Goal: Check status: Check status

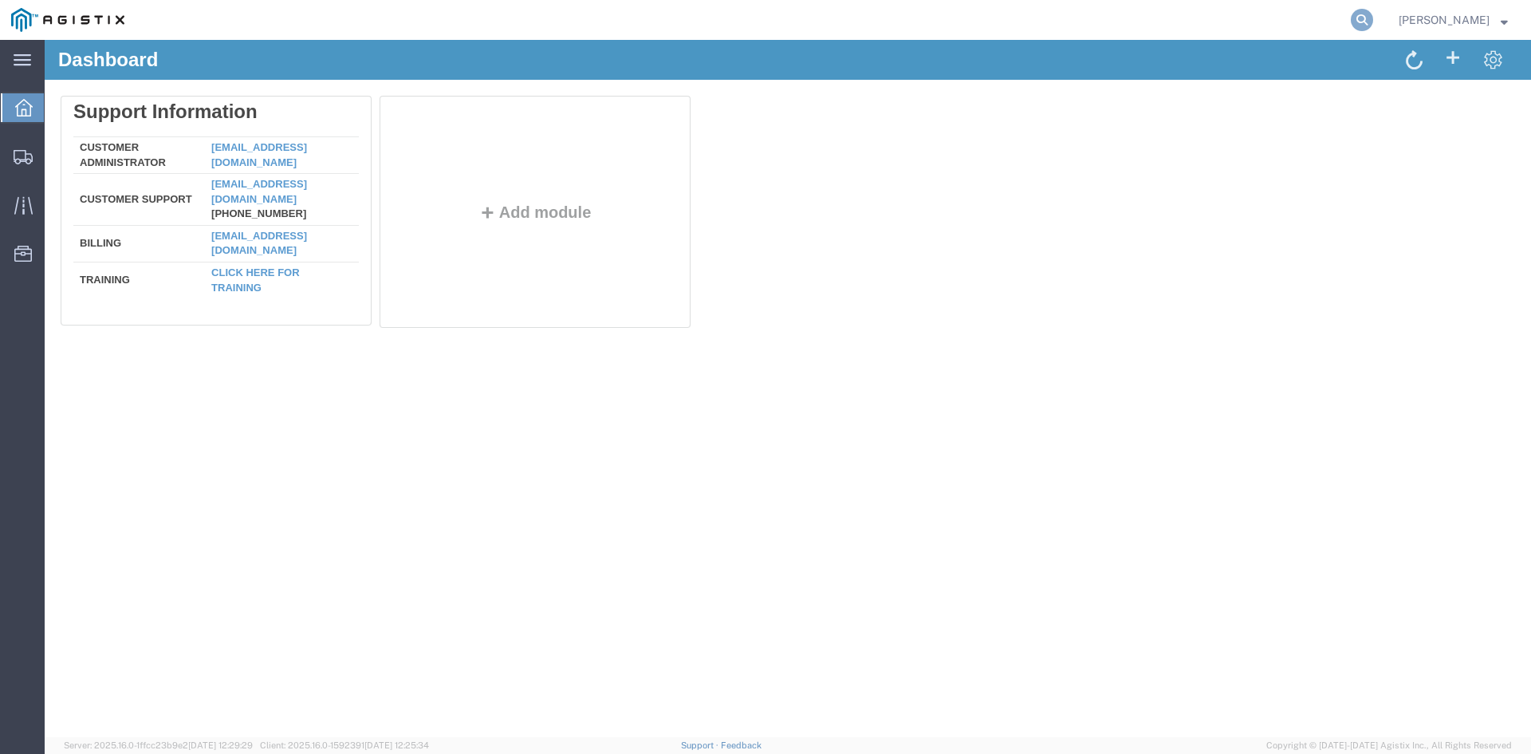
click at [1373, 18] on icon at bounding box center [1362, 20] width 22 height 22
paste input "56108141"
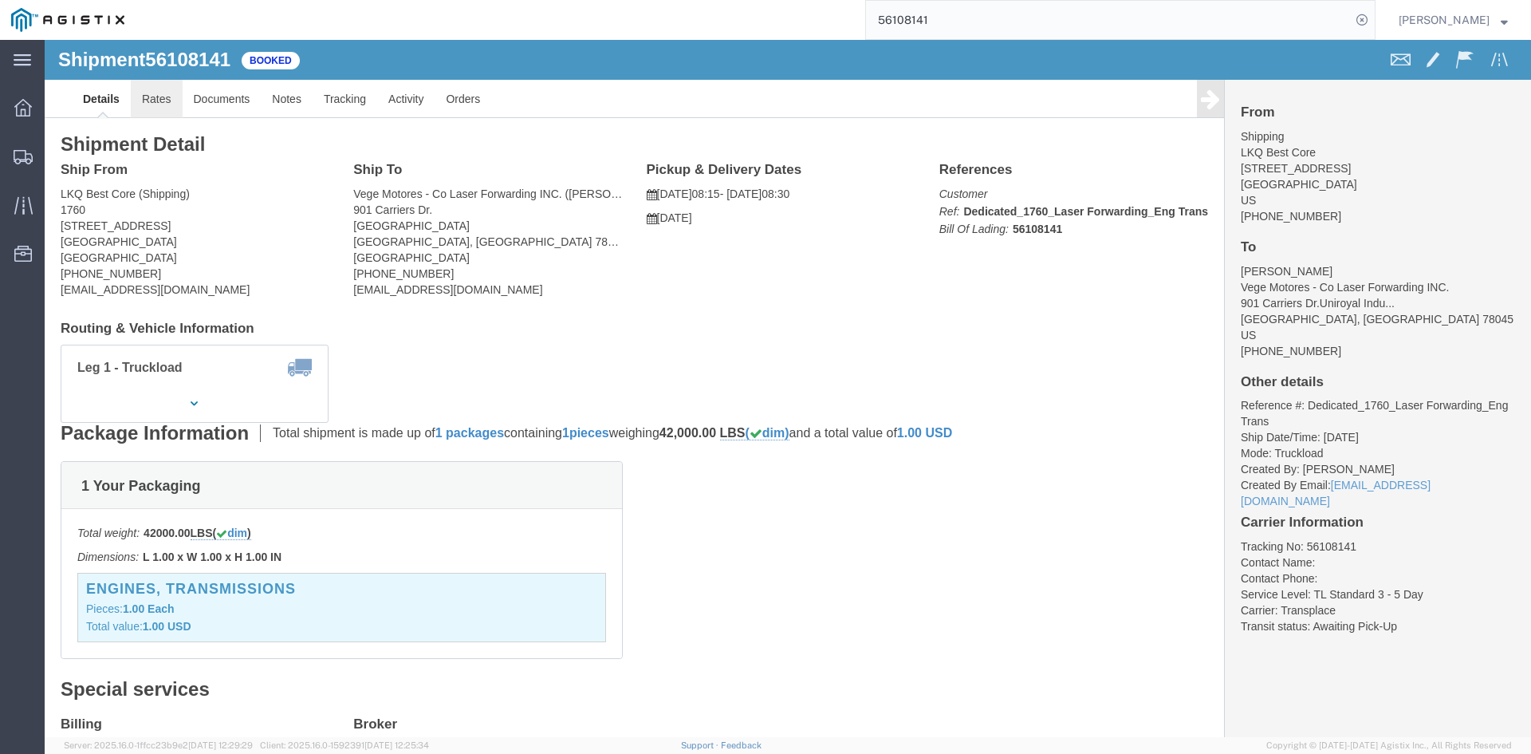
click link "Rates"
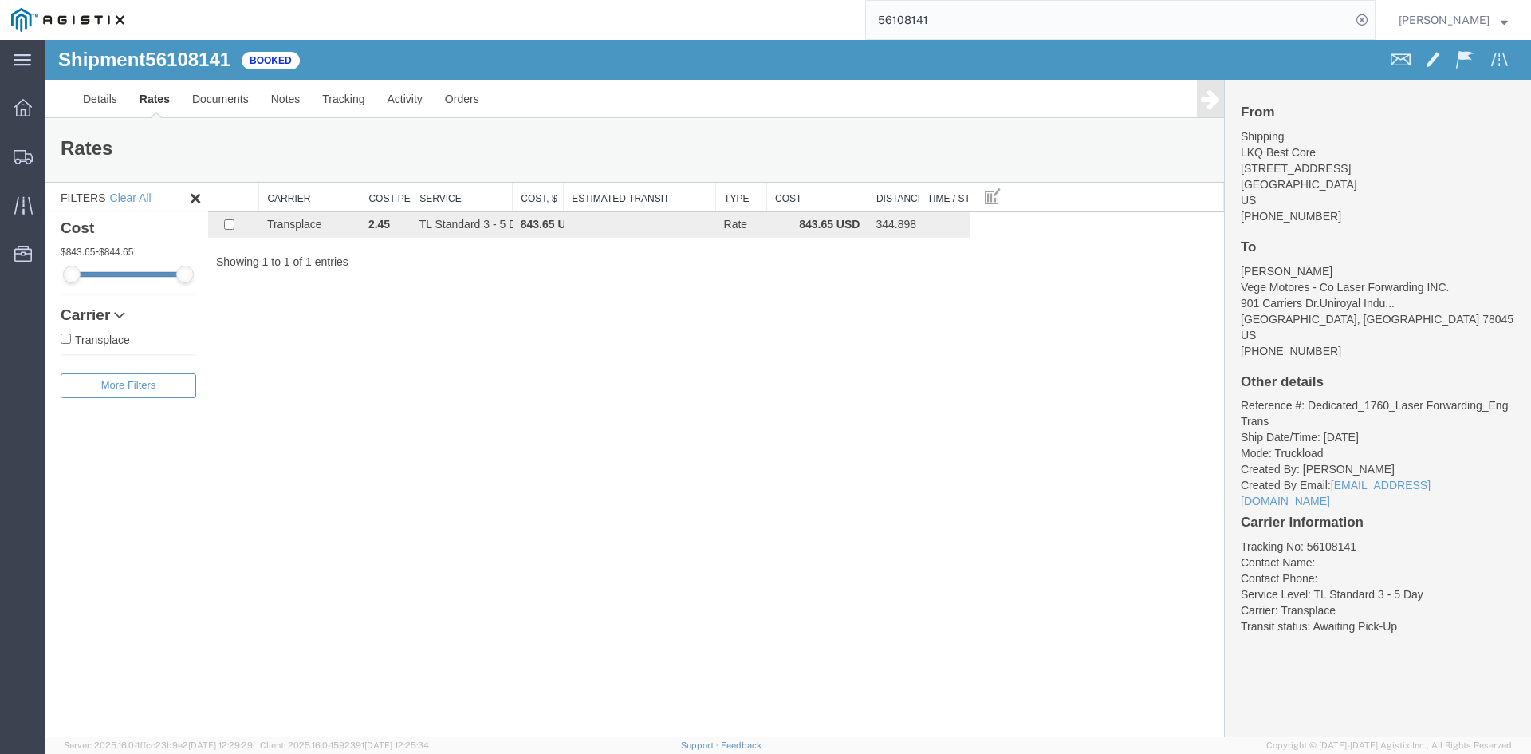
click at [995, 14] on input "56108141" at bounding box center [1108, 20] width 485 height 38
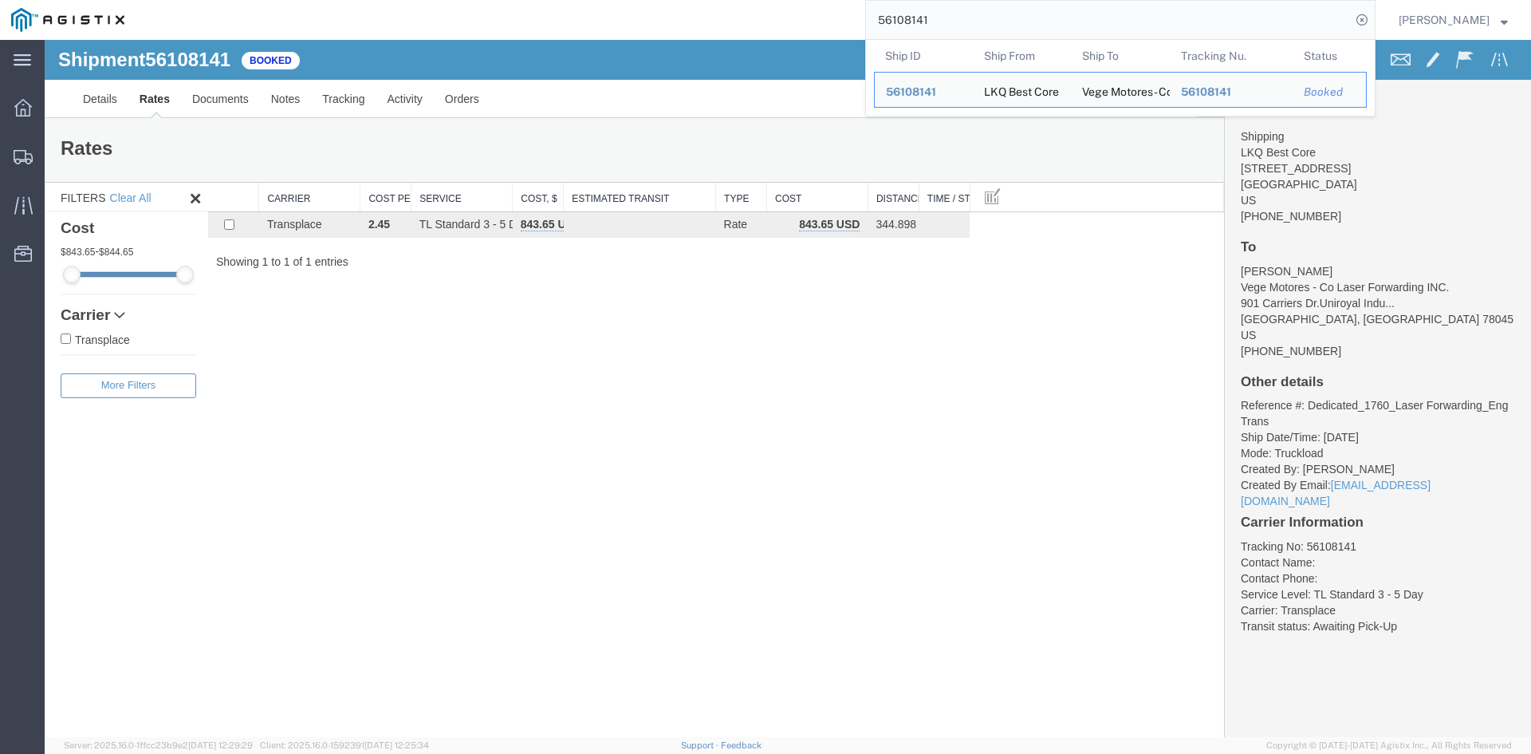
drag, startPoint x: 1015, startPoint y: 25, endPoint x: 807, endPoint y: 25, distance: 208.1
click at [807, 25] on div "56108141 Ship ID Ship From Ship To Tracking Nu. Status Ship ID 56108141 Ship Fr…" at bounding box center [756, 20] width 1240 height 40
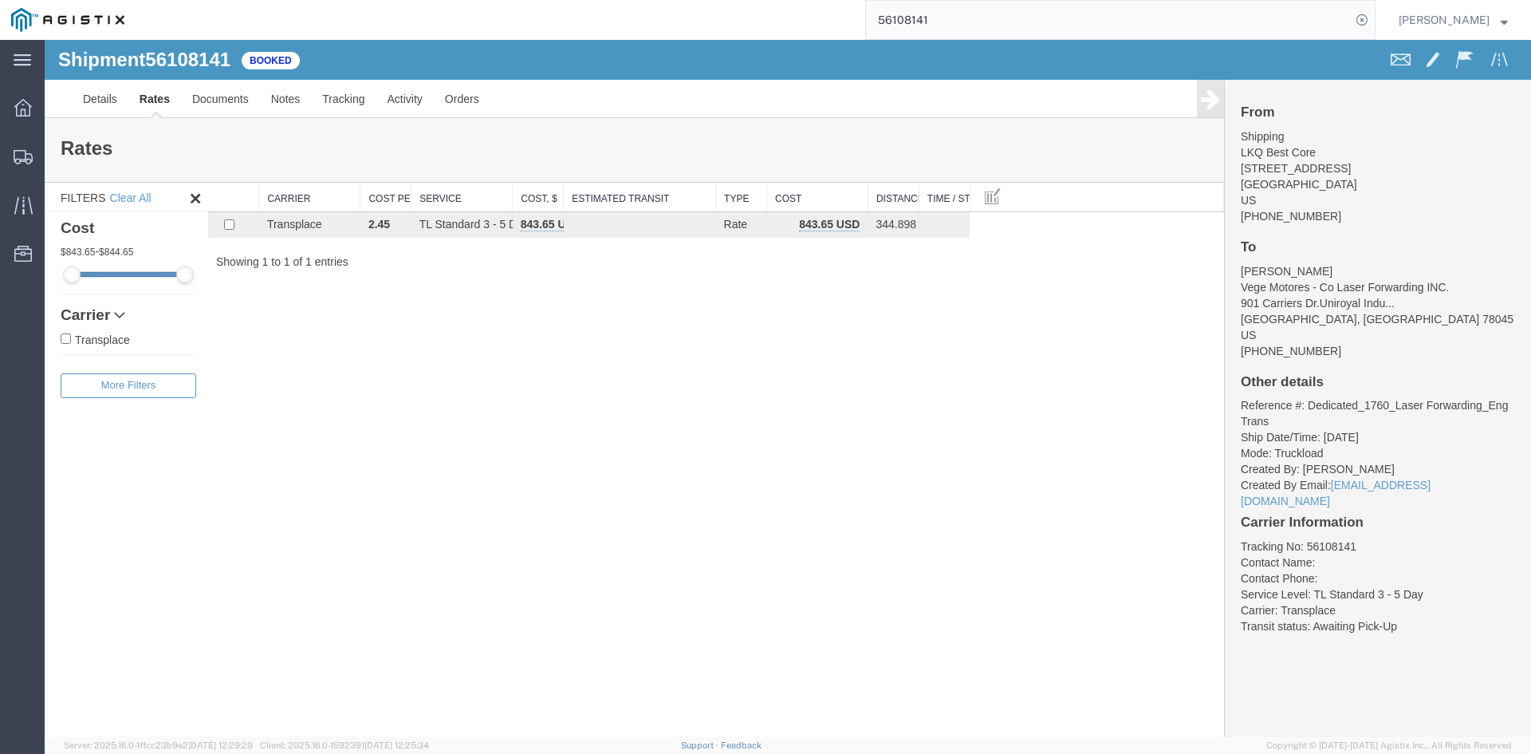
click at [807, 25] on div "56108141" at bounding box center [756, 20] width 1240 height 40
click at [982, 22] on input "56108141" at bounding box center [1108, 20] width 485 height 38
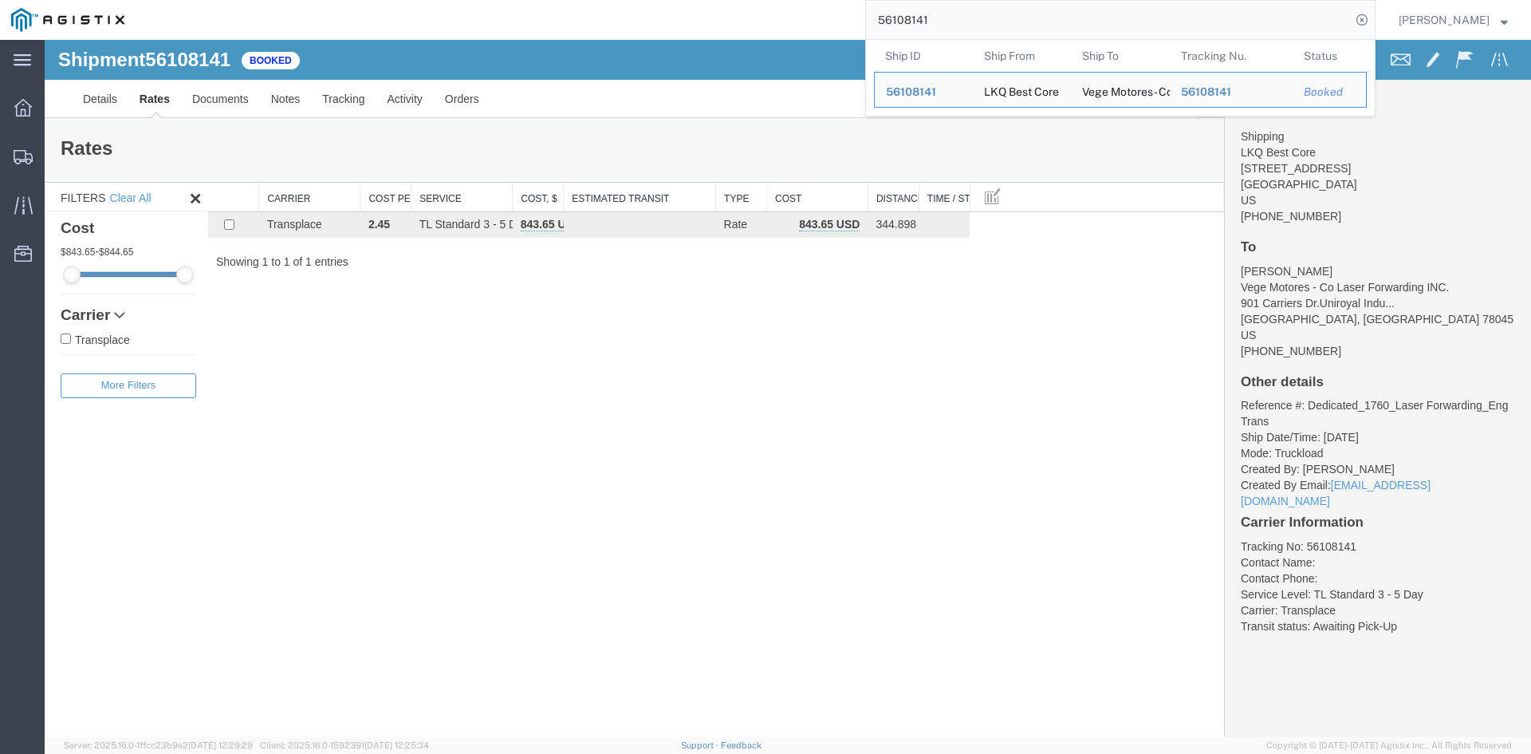
drag, startPoint x: 942, startPoint y: 22, endPoint x: 860, endPoint y: 21, distance: 81.3
click at [860, 21] on div "56108141 Ship ID Ship From Ship To Tracking Nu. Status Ship ID 56108141 Ship Fr…" at bounding box center [756, 20] width 1240 height 40
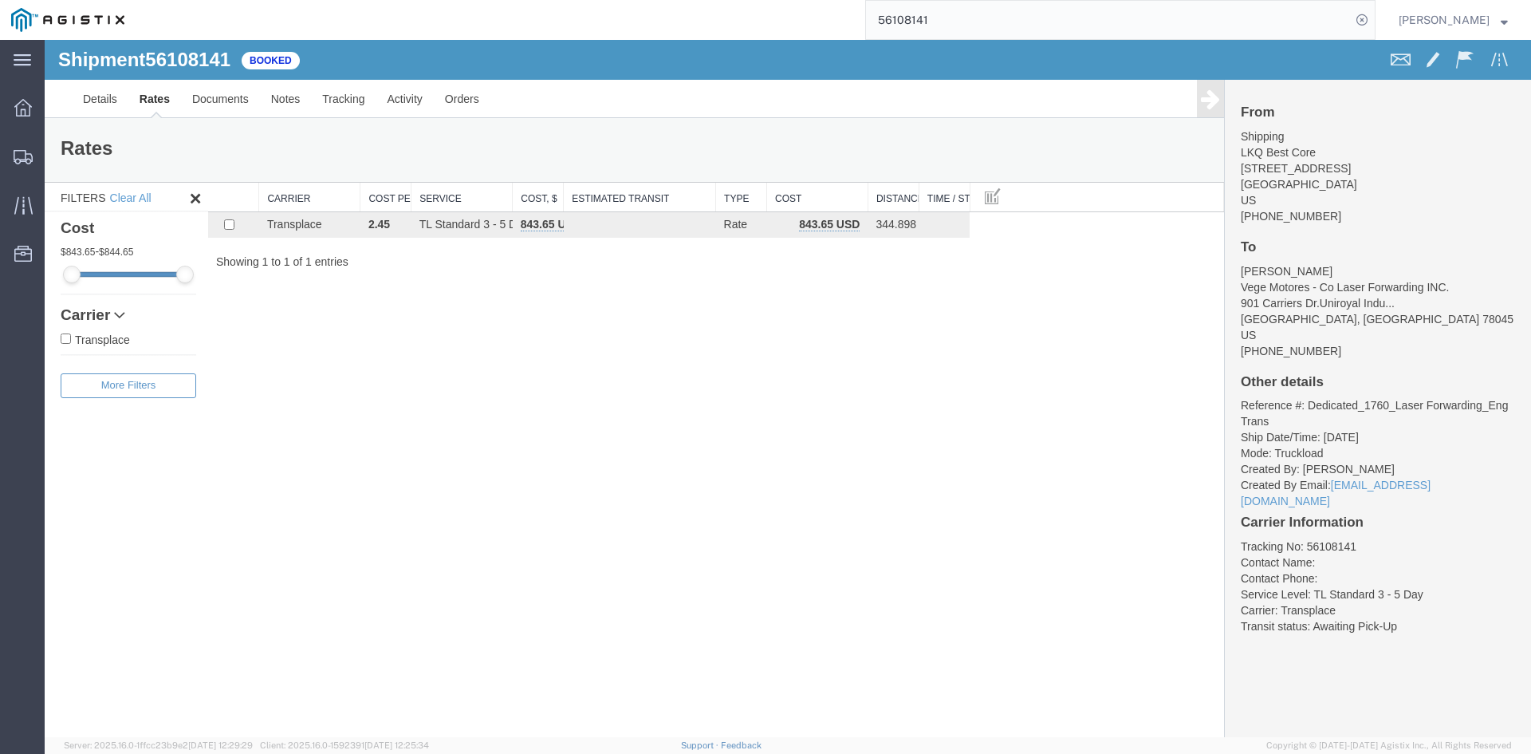
paste input "097545"
type input "56097545"
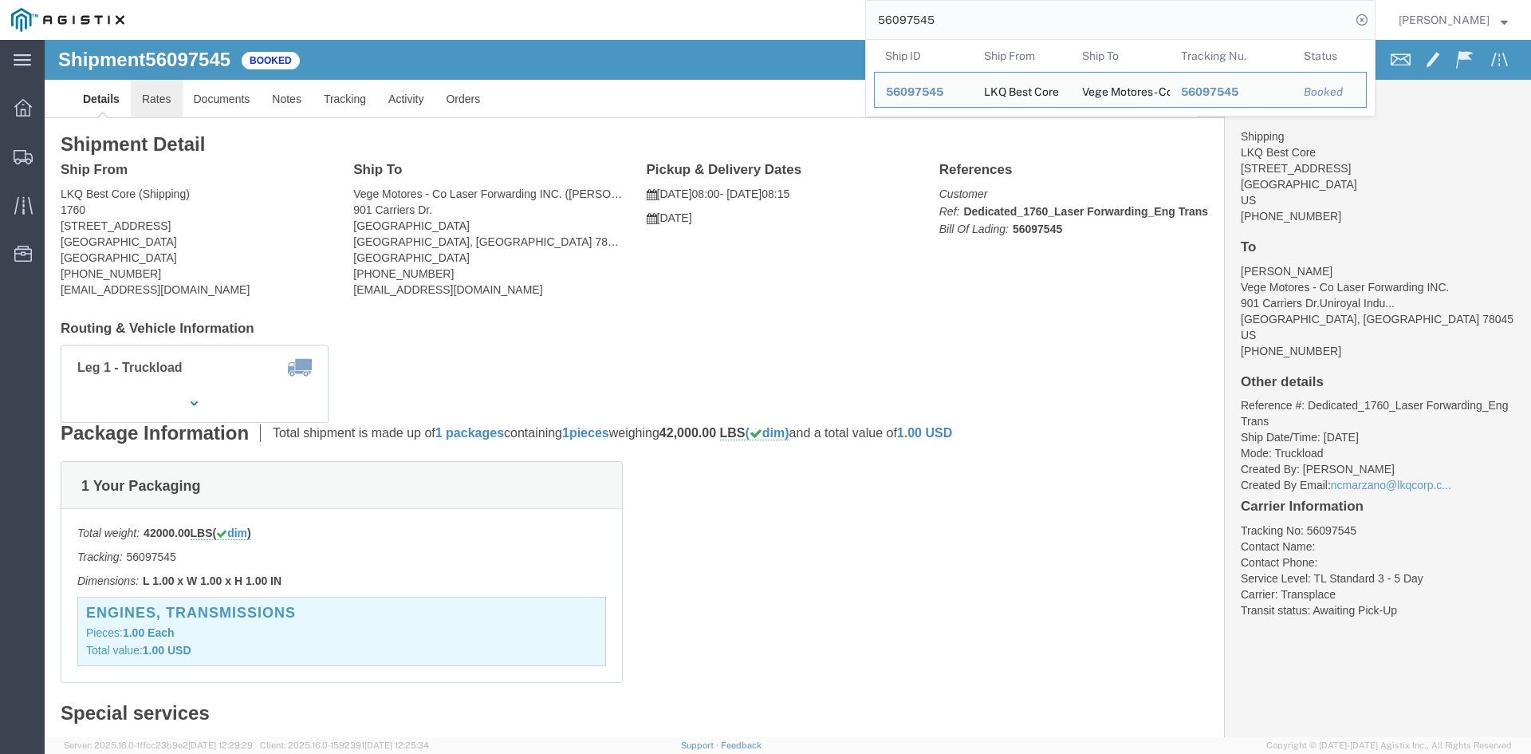
click link "Rates"
